Goal: Task Accomplishment & Management: Manage account settings

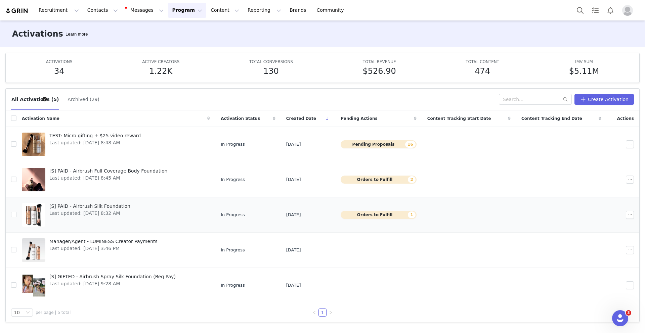
click at [58, 206] on span "[S] PAID - Airbrush Silk Foundation" at bounding box center [89, 206] width 81 height 7
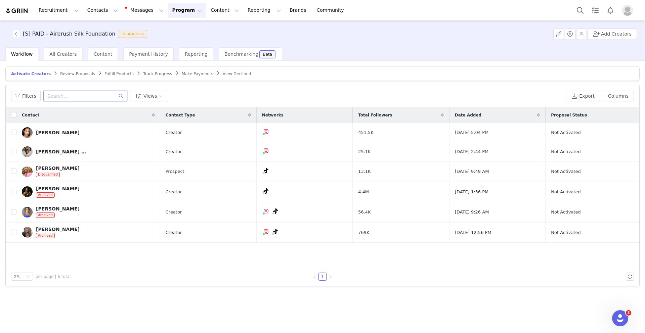
click at [89, 96] on input "text" at bounding box center [85, 96] width 84 height 11
click at [58, 57] on div "All Creators" at bounding box center [63, 53] width 39 height 13
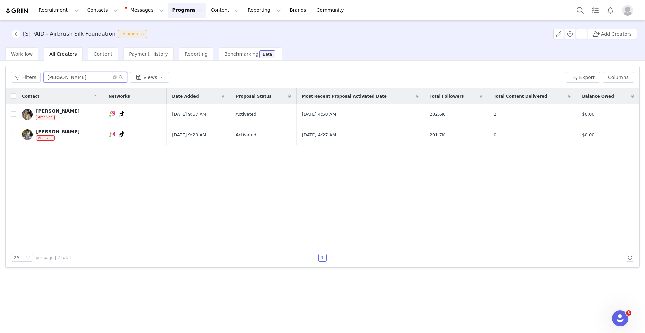
click at [80, 77] on input "[PERSON_NAME]" at bounding box center [85, 77] width 84 height 11
click at [115, 78] on icon "icon: close-circle" at bounding box center [115, 77] width 4 height 4
click at [88, 79] on input "text" at bounding box center [85, 77] width 84 height 11
type input "[PERSON_NAME]"
click at [67, 117] on div "[PERSON_NAME] Archived" at bounding box center [58, 115] width 44 height 12
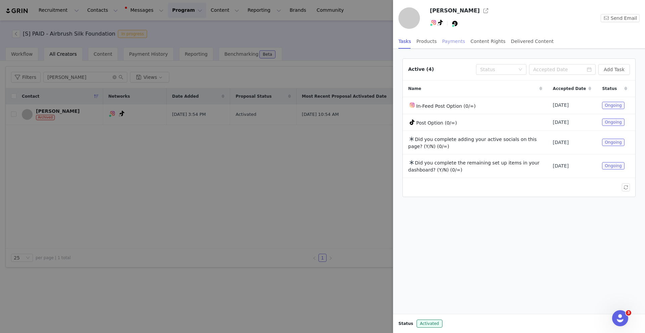
click at [454, 44] on div "Payments" at bounding box center [453, 41] width 23 height 15
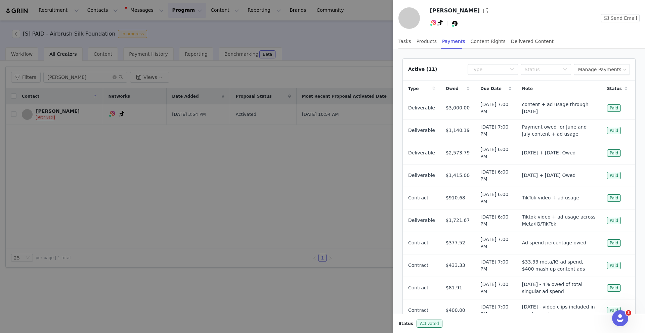
click at [507, 89] on div "Due Date" at bounding box center [496, 89] width 42 height 16
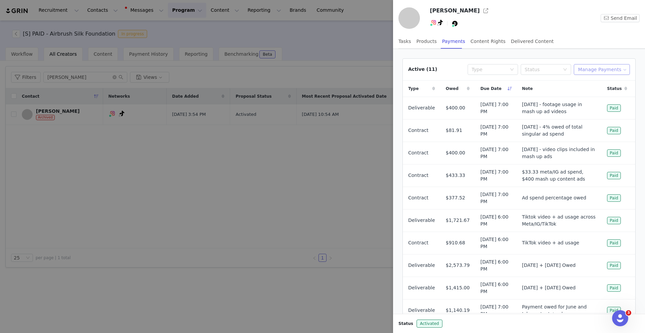
click at [605, 71] on button "Manage Payments" at bounding box center [602, 69] width 56 height 11
click at [589, 96] on div "Add Payable" at bounding box center [603, 93] width 45 height 7
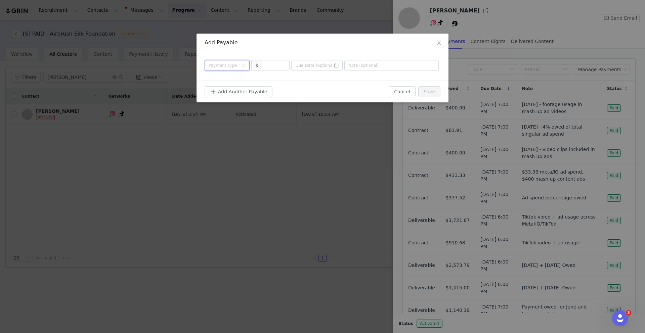
click at [242, 66] on icon "icon: down" at bounding box center [244, 66] width 4 height 4
click at [230, 123] on li "Contract" at bounding box center [227, 122] width 45 height 11
click at [275, 71] on div at bounding box center [276, 65] width 28 height 11
click at [274, 66] on input at bounding box center [276, 66] width 27 height 10
type input "400"
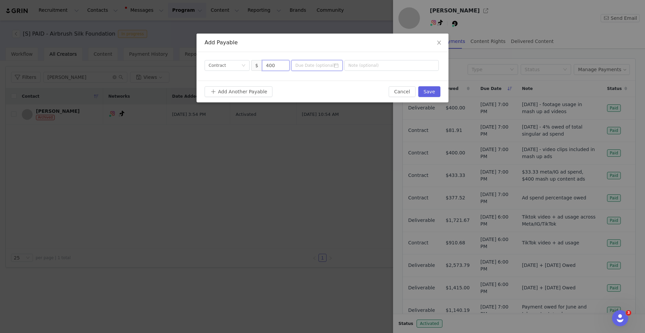
click at [312, 69] on input at bounding box center [316, 65] width 51 height 11
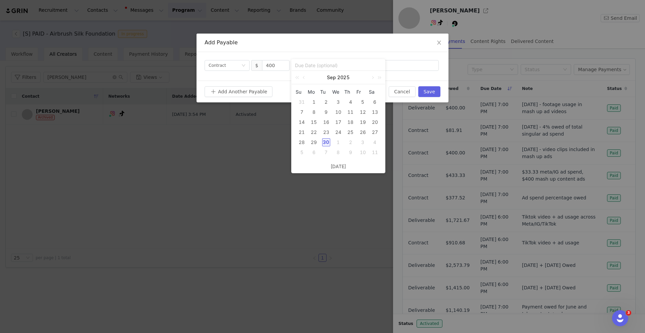
click at [303, 101] on div "31" at bounding box center [302, 102] width 8 height 8
type input "[DATE]"
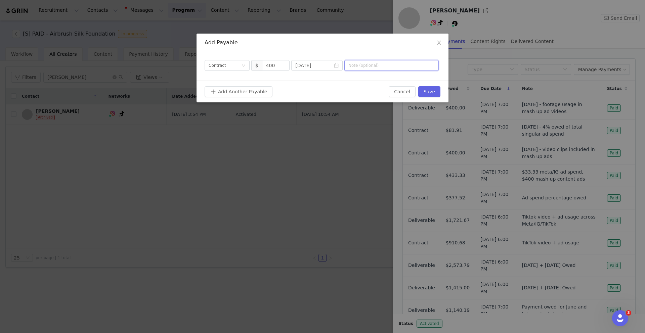
click at [363, 67] on input "text" at bounding box center [392, 65] width 94 height 11
click at [377, 67] on input "[DATE] - past videos + ad usage" at bounding box center [392, 65] width 94 height 11
type input "[DATE]: past videos + ad usage"
click at [432, 92] on button "Save" at bounding box center [429, 91] width 22 height 11
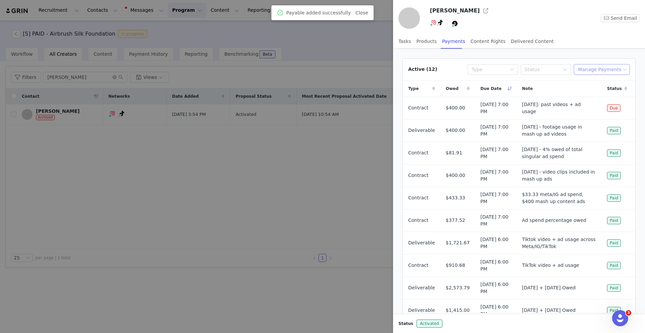
click at [616, 71] on button "Manage Payments" at bounding box center [602, 69] width 56 height 11
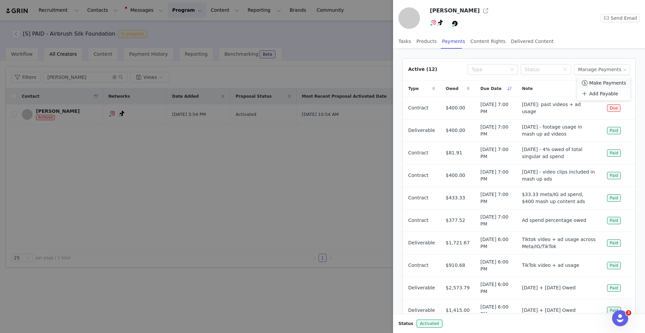
click at [604, 86] on span "Make Payments" at bounding box center [608, 82] width 37 height 7
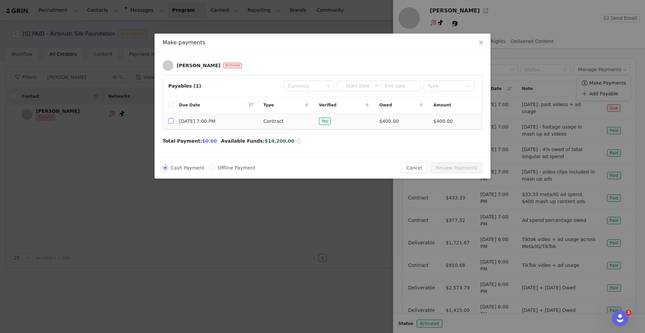
click at [170, 123] on input "checkbox" at bounding box center [170, 120] width 5 height 5
checkbox input "true"
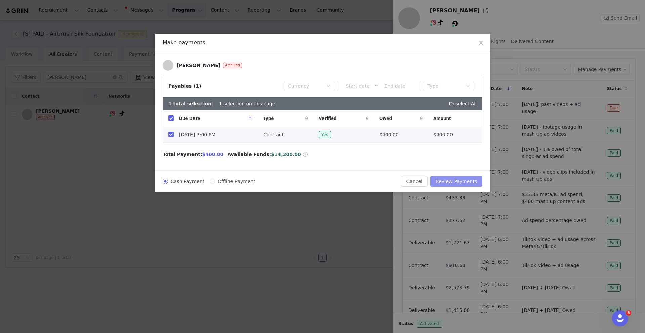
click at [473, 181] on button "Review Payments" at bounding box center [457, 181] width 52 height 11
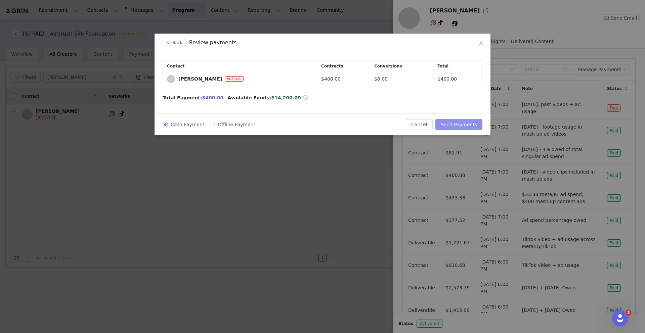
click at [465, 123] on button "Send Payments" at bounding box center [459, 124] width 47 height 11
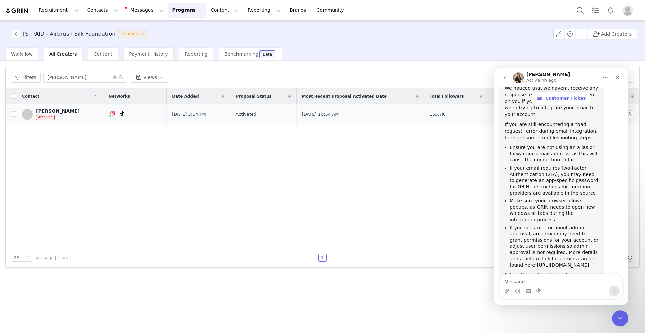
scroll to position [1268, 0]
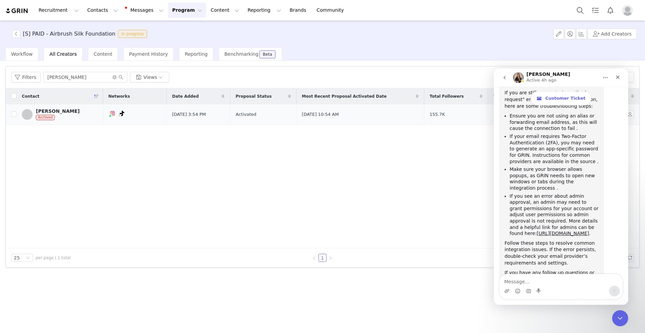
click at [64, 111] on div "[PERSON_NAME]" at bounding box center [58, 111] width 44 height 5
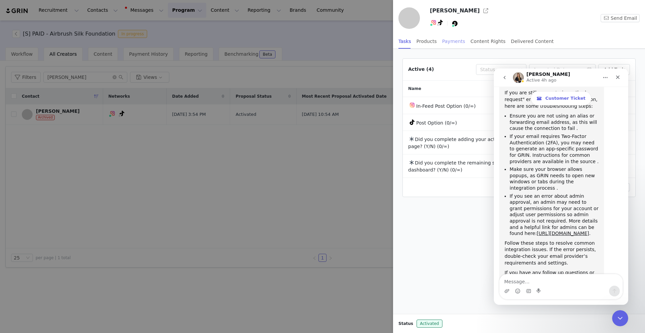
click at [452, 38] on div "Payments" at bounding box center [453, 41] width 23 height 15
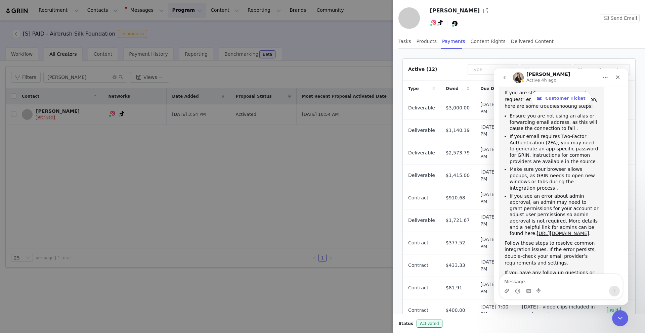
click at [501, 77] on button "go back" at bounding box center [504, 77] width 13 height 13
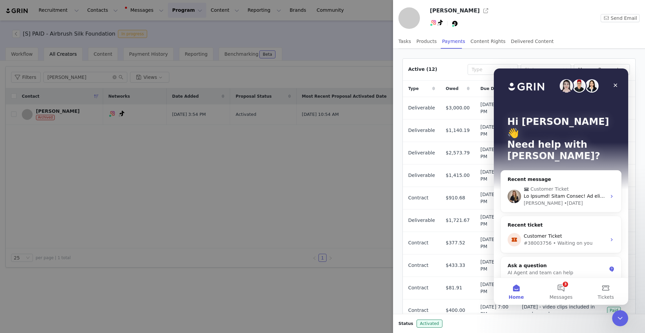
scroll to position [0, 0]
click at [616, 83] on icon "Close" at bounding box center [615, 85] width 5 height 5
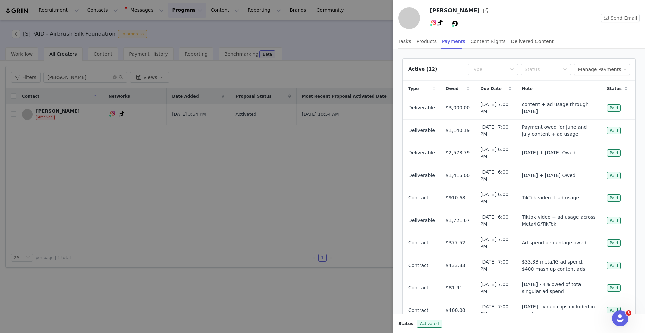
click at [490, 90] on span "Due Date" at bounding box center [491, 89] width 21 height 6
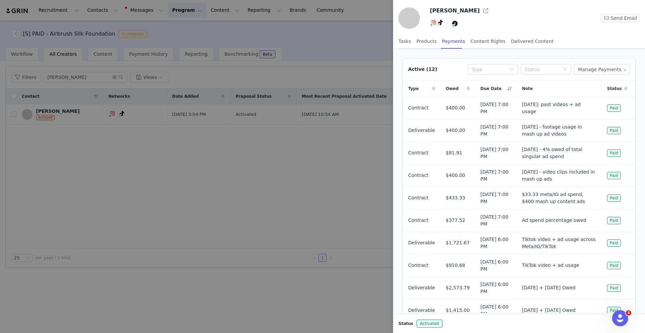
click at [502, 89] on div "Due Date" at bounding box center [496, 89] width 42 height 16
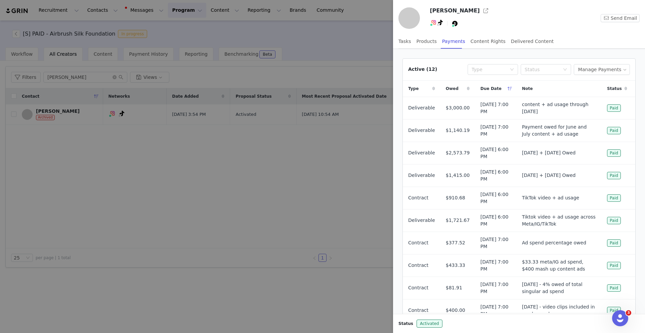
click at [502, 89] on div "Due Date" at bounding box center [496, 89] width 42 height 16
click at [496, 88] on div "Due Date" at bounding box center [496, 89] width 42 height 16
